Goal: Information Seeking & Learning: Learn about a topic

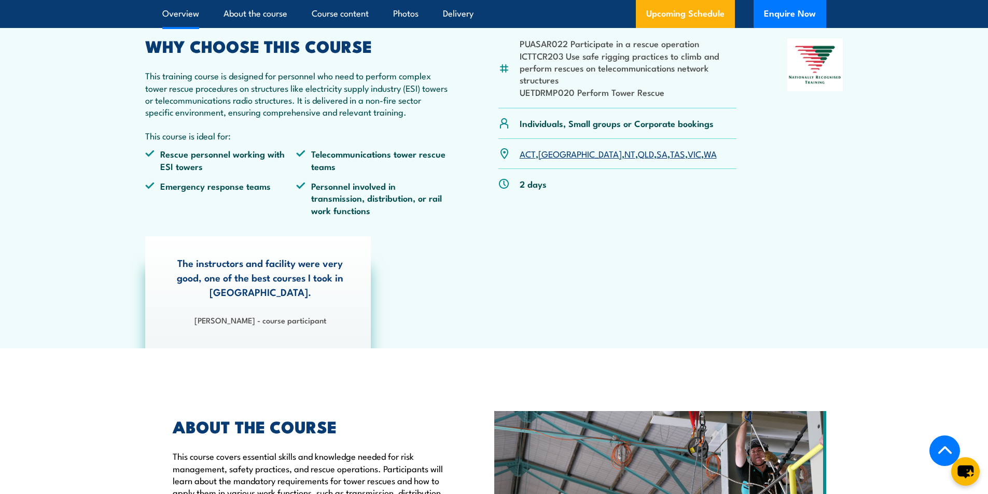
scroll to position [311, 0]
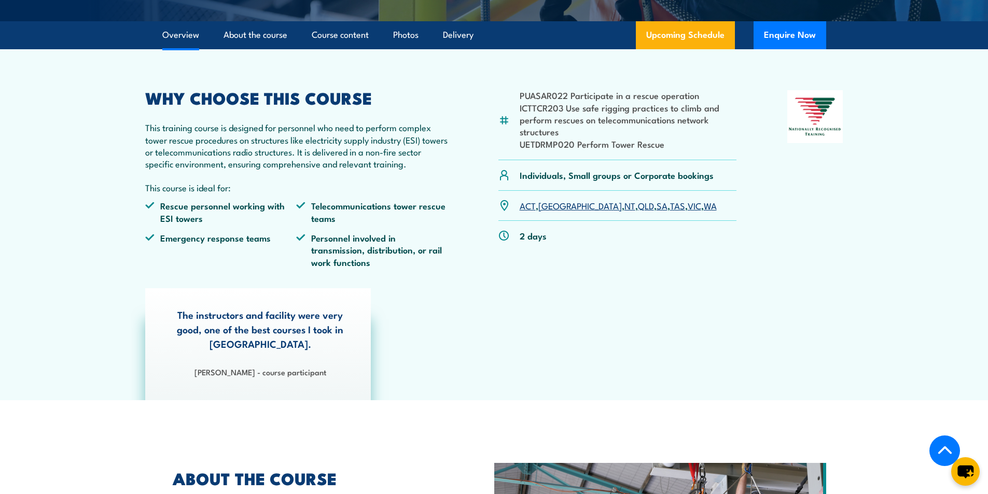
click at [688, 212] on link "VIC" at bounding box center [694, 205] width 13 height 12
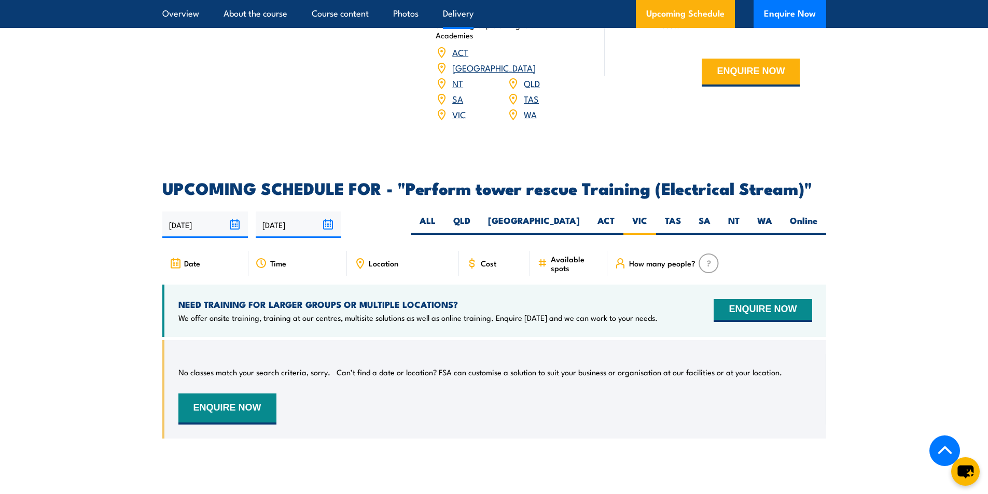
scroll to position [1602, 0]
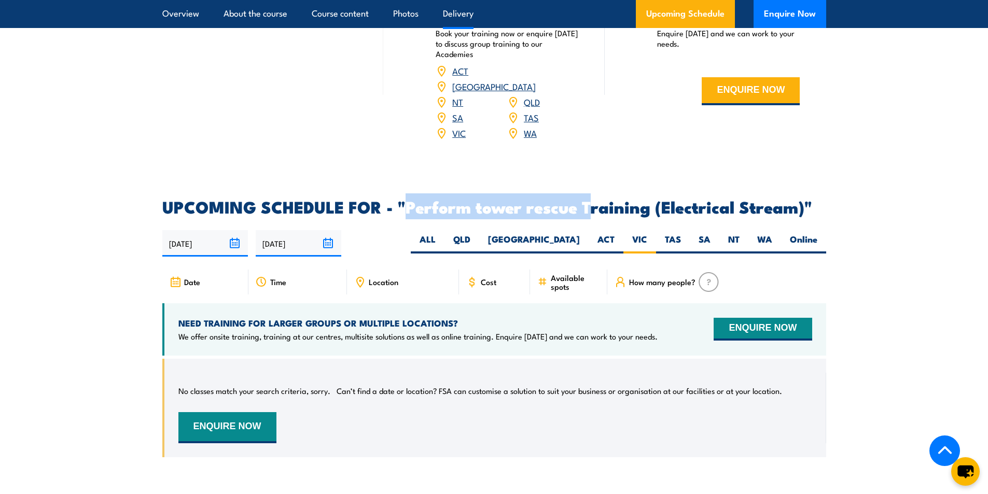
drag, startPoint x: 405, startPoint y: 216, endPoint x: 594, endPoint y: 222, distance: 188.3
click at [594, 214] on h2 "UPCOMING SCHEDULE FOR - "Perform tower rescue Training (Electrical Stream)"" at bounding box center [494, 206] width 664 height 15
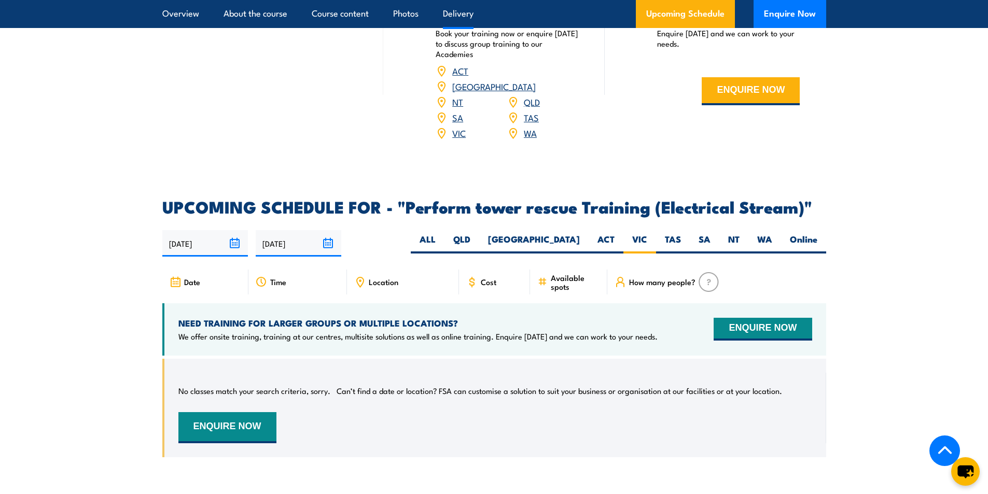
click at [629, 214] on h2 "UPCOMING SCHEDULE FOR - "Perform tower rescue Training (Electrical Stream)"" at bounding box center [494, 206] width 664 height 15
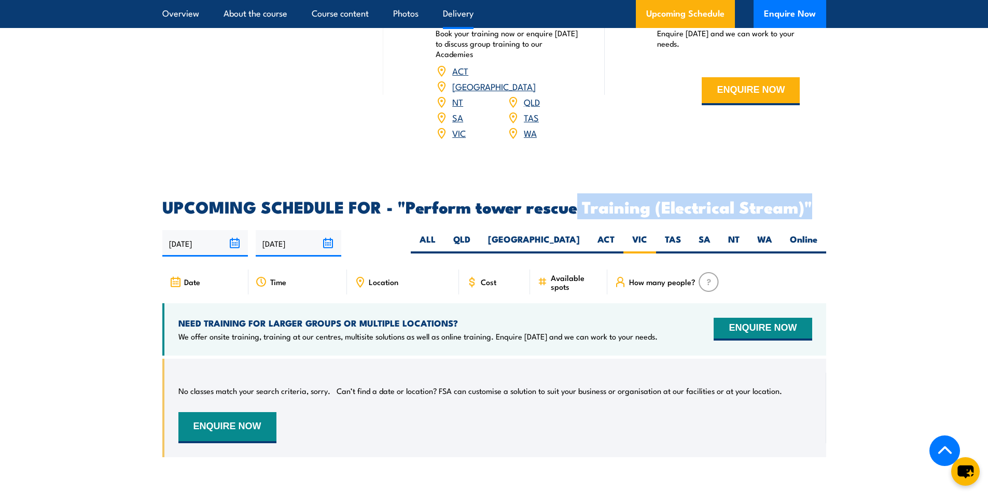
drag, startPoint x: 830, startPoint y: 220, endPoint x: 576, endPoint y: 225, distance: 254.1
click at [576, 225] on section "UPCOMING SCHEDULE FOR - "Perform tower rescue Training (Electrical Stream)" 02/…" at bounding box center [494, 336] width 988 height 274
click at [717, 214] on h2 "UPCOMING SCHEDULE FOR - "Perform tower rescue Training (Electrical Stream)"" at bounding box center [494, 206] width 664 height 15
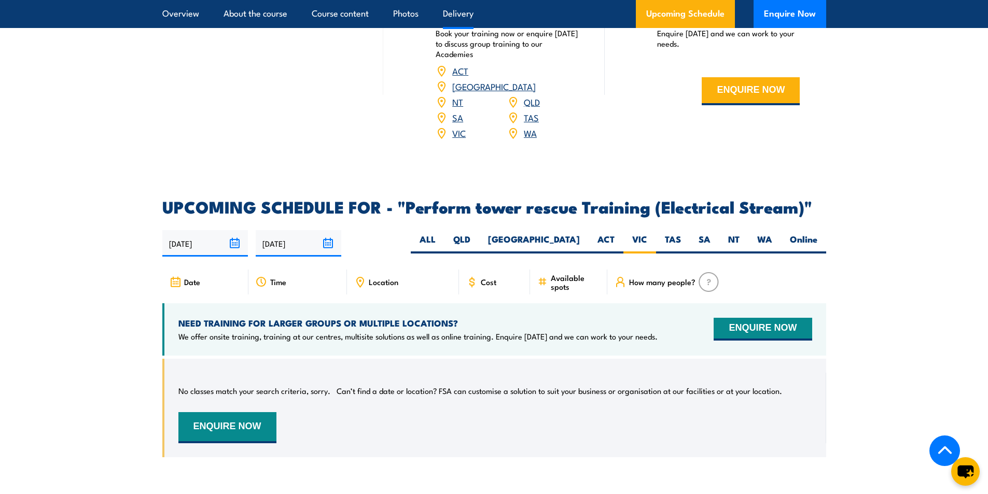
click at [795, 214] on h2 "UPCOMING SCHEDULE FOR - "Perform tower rescue Training (Electrical Stream)"" at bounding box center [494, 206] width 664 height 15
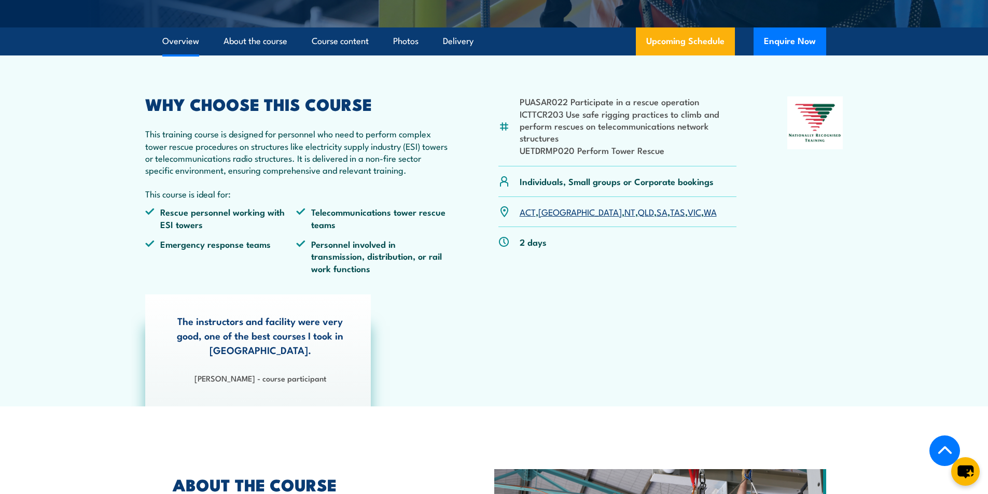
scroll to position [254, 0]
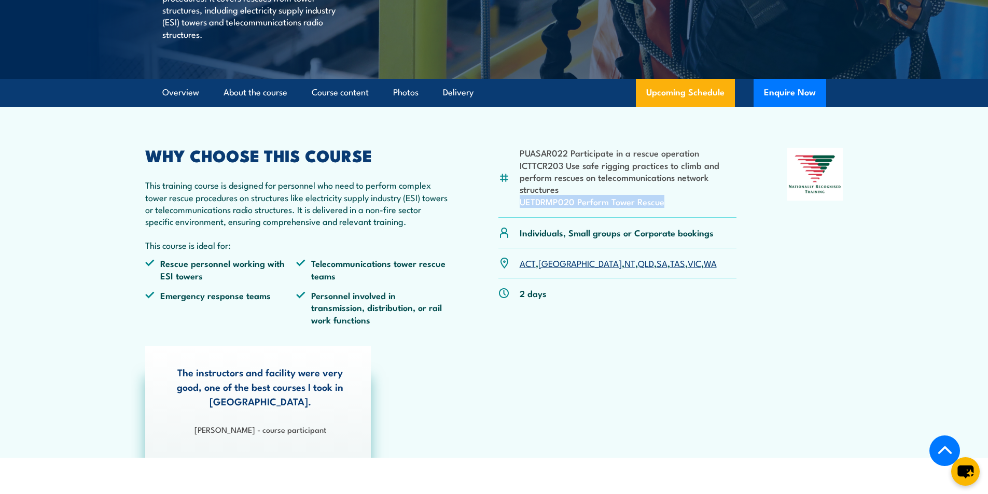
drag, startPoint x: 669, startPoint y: 227, endPoint x: 512, endPoint y: 231, distance: 157.7
click at [512, 218] on div "PUASAR022 Participate in a rescue operation ICTTCR203 Use safe rigging practice…" at bounding box center [617, 183] width 239 height 70
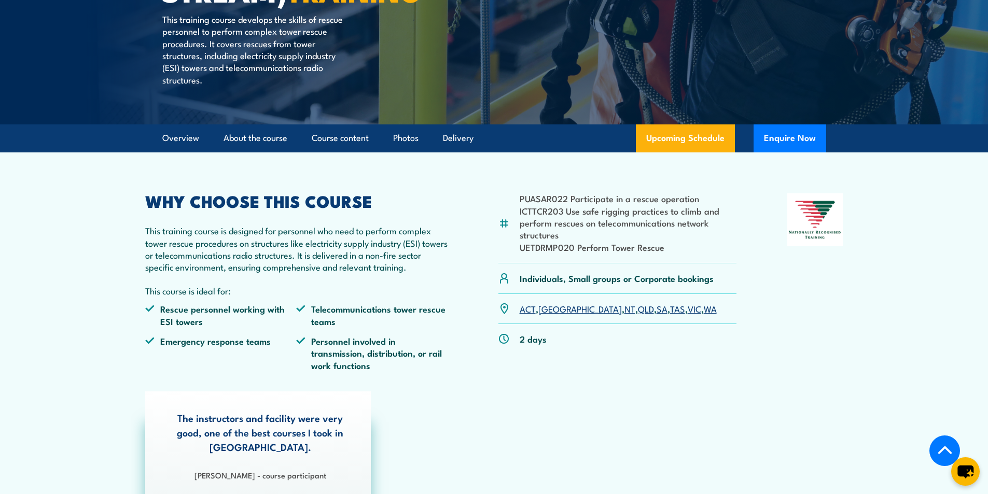
scroll to position [207, 0]
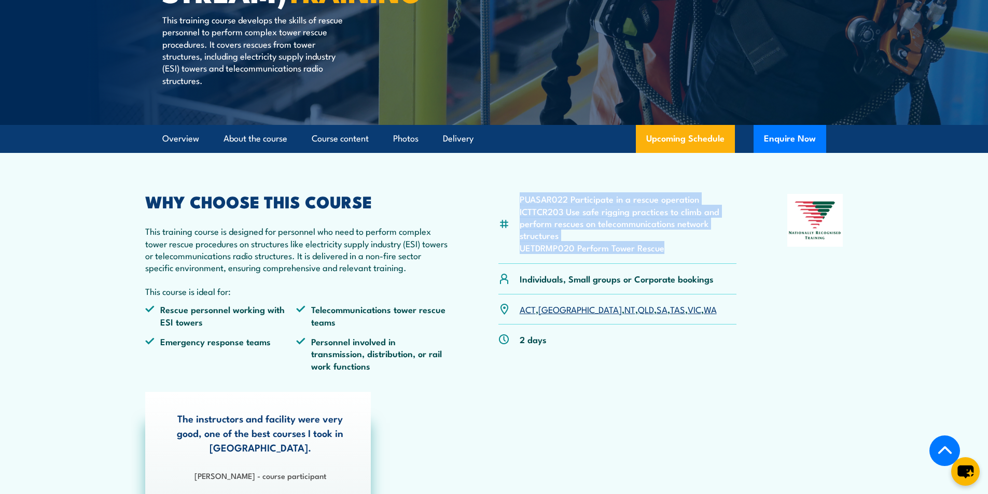
drag, startPoint x: 667, startPoint y: 272, endPoint x: 490, endPoint y: 268, distance: 176.8
click at [488, 269] on div "PUASAR022 Participate in a rescue operation ICTTCR203 Use safe rigging practice…" at bounding box center [494, 287] width 698 height 186
click at [673, 242] on li "ICTTCR203 Use safe rigging practices to climb and perform rescues on telecommun…" at bounding box center [628, 223] width 217 height 36
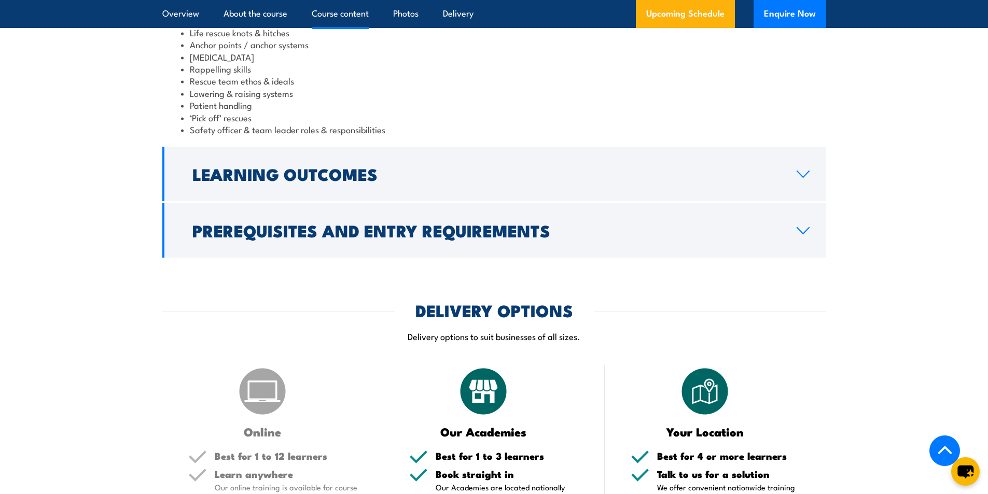
scroll to position [1089, 0]
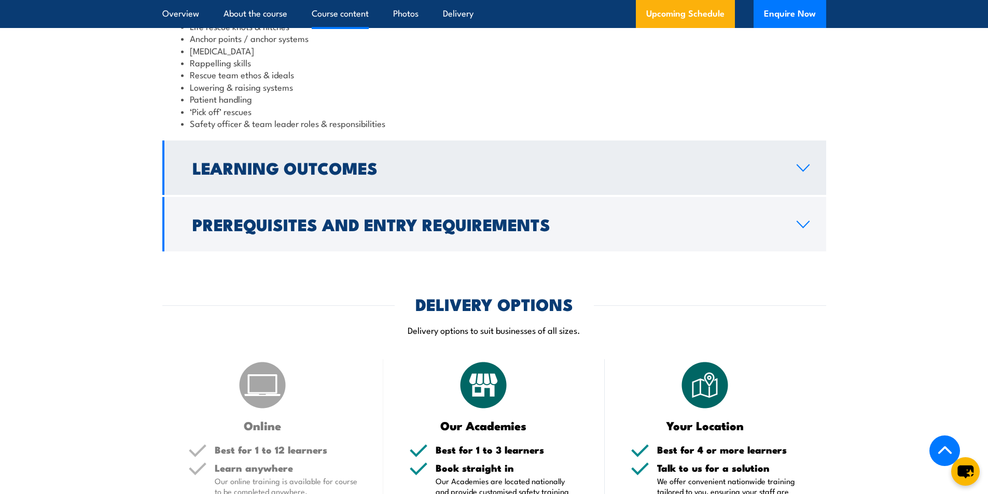
click at [659, 195] on link "Learning Outcomes" at bounding box center [494, 168] width 664 height 54
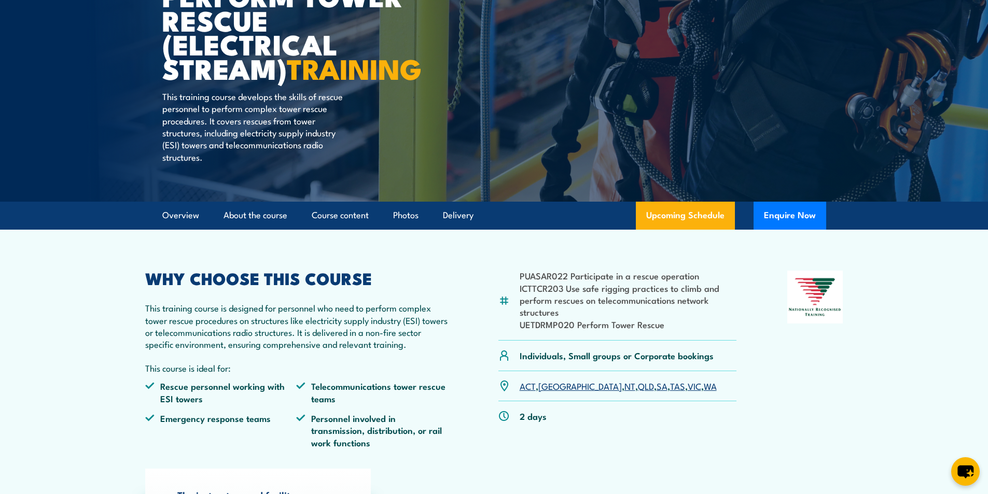
scroll to position [207, 0]
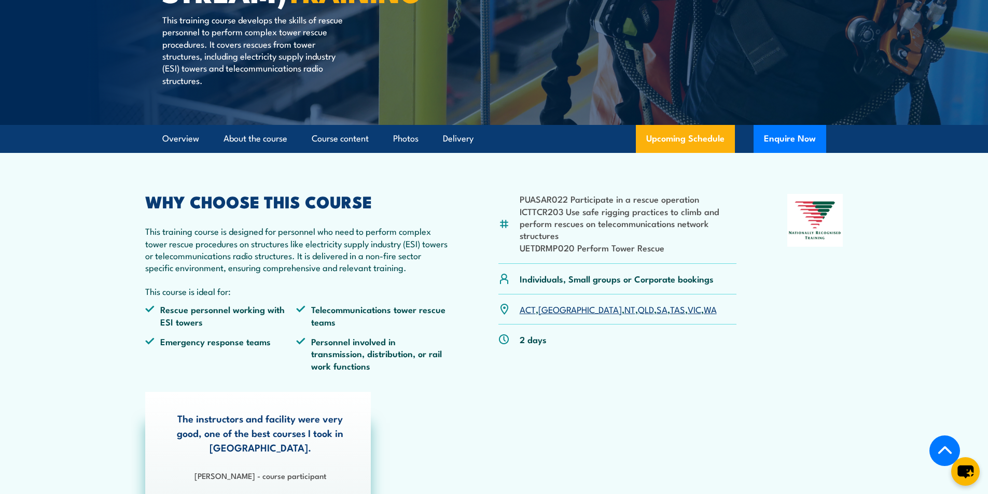
click at [570, 254] on li "UETDRMP020 Perform Tower Rescue" at bounding box center [628, 248] width 217 height 12
click at [574, 254] on li "UETDRMP020 Perform Tower Rescue" at bounding box center [628, 248] width 217 height 12
drag, startPoint x: 573, startPoint y: 270, endPoint x: 565, endPoint y: 271, distance: 8.4
click at [565, 254] on li "UETDRMP020 Perform Tower Rescue" at bounding box center [628, 248] width 217 height 12
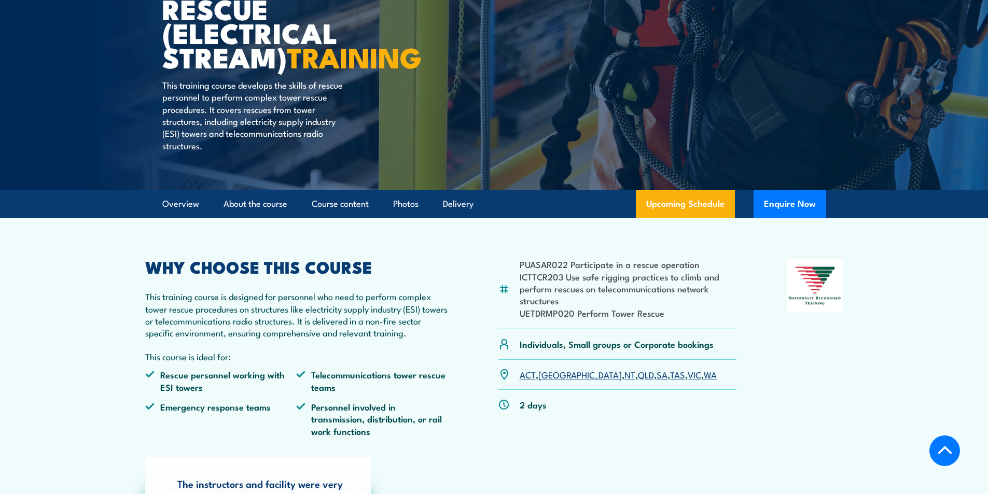
scroll to position [207, 0]
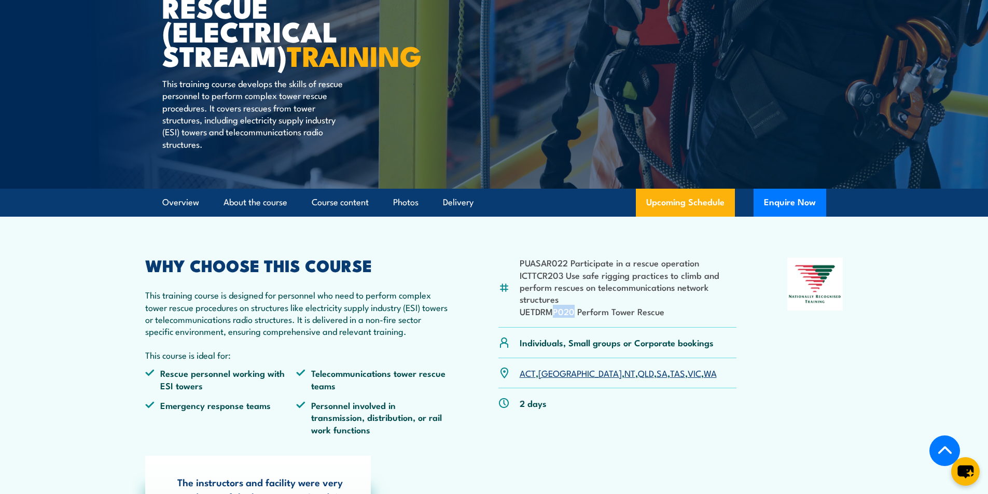
drag, startPoint x: 573, startPoint y: 335, endPoint x: 554, endPoint y: 332, distance: 18.9
click at [554, 317] on li "UETDRMP020 Perform Tower Rescue" at bounding box center [628, 311] width 217 height 12
click at [546, 317] on li "UETDRMP020 Perform Tower Rescue" at bounding box center [628, 311] width 217 height 12
